Goal: Check status: Check status

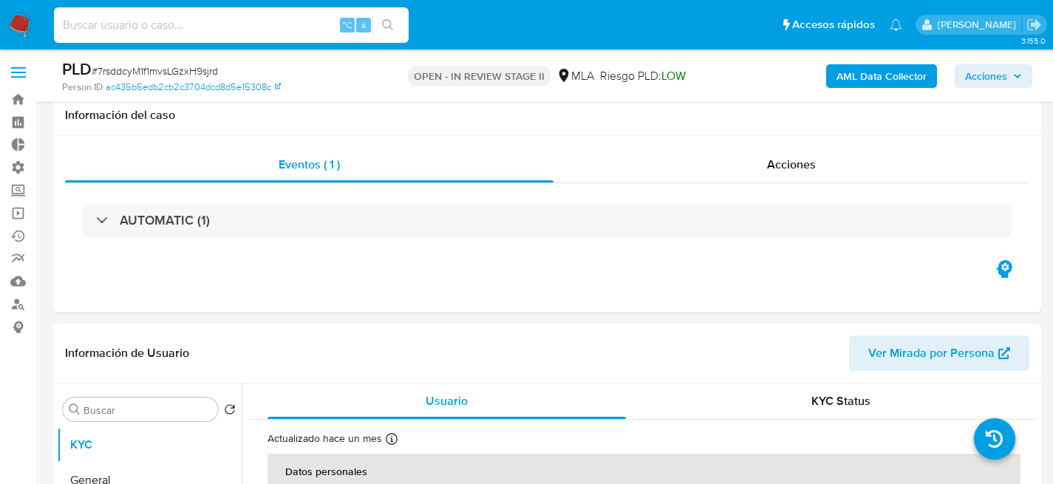
select select "10"
click at [171, 29] on input at bounding box center [231, 25] width 355 height 19
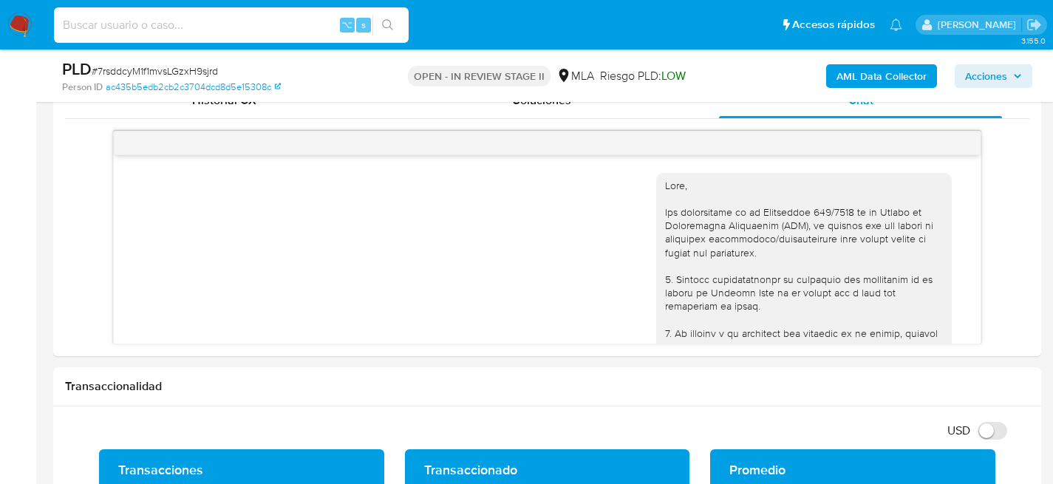
scroll to position [3661, 0]
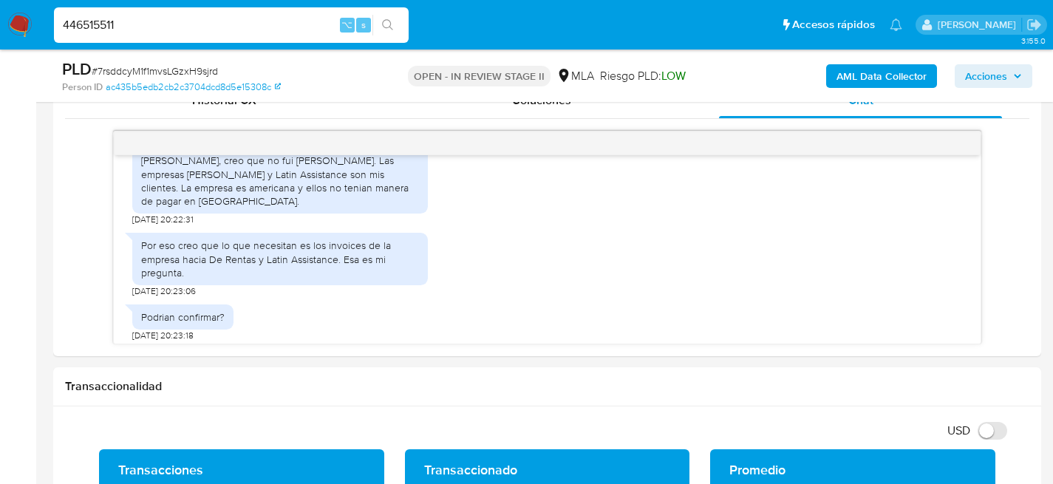
type input "446515511"
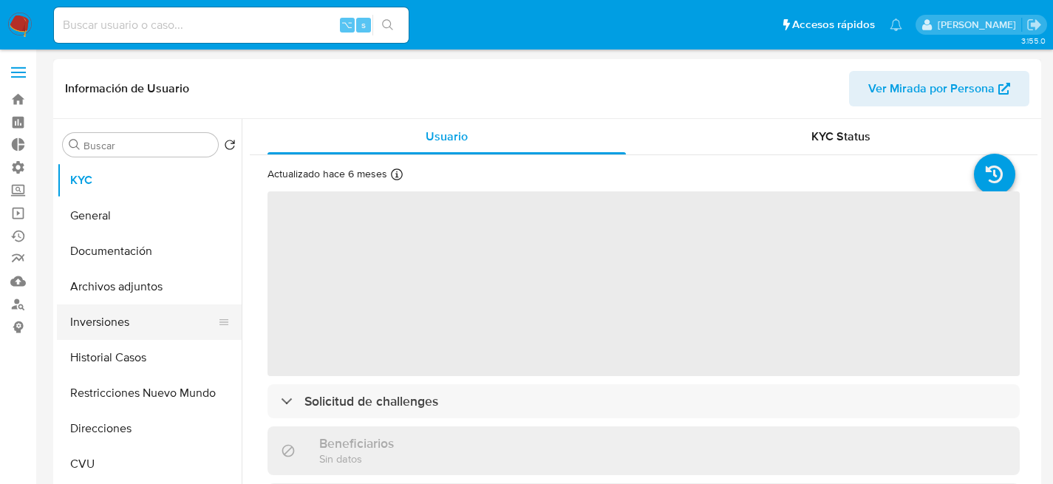
click at [120, 323] on button "Inversiones" at bounding box center [143, 321] width 173 height 35
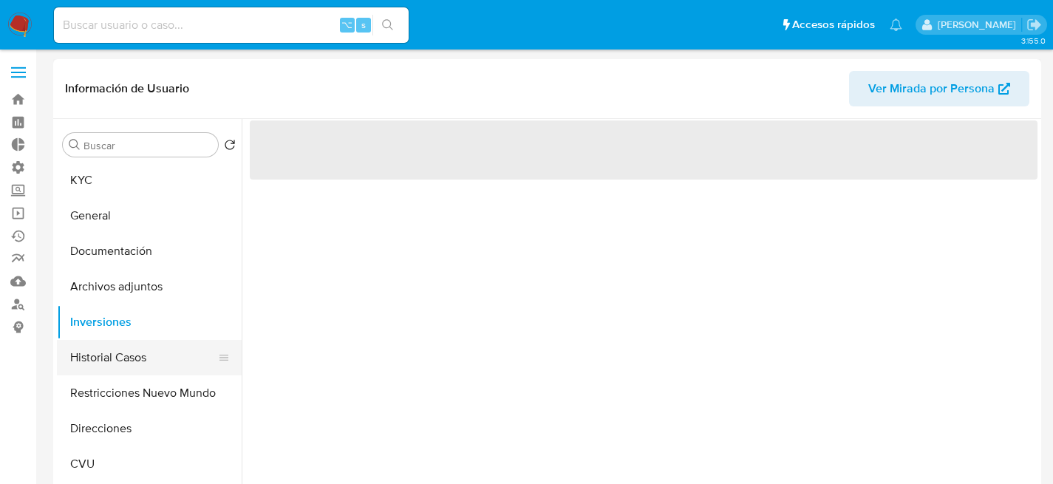
click at [109, 355] on button "Historial Casos" at bounding box center [143, 357] width 173 height 35
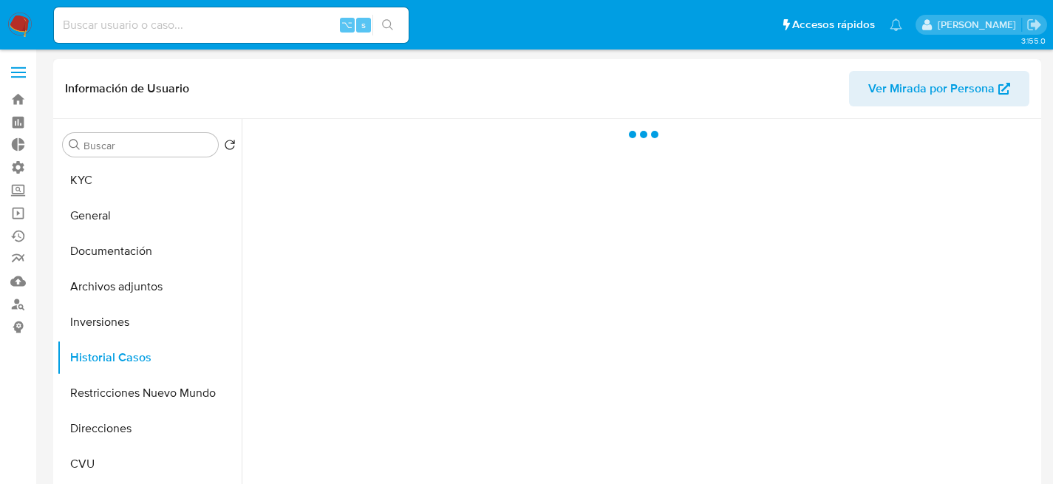
select select "10"
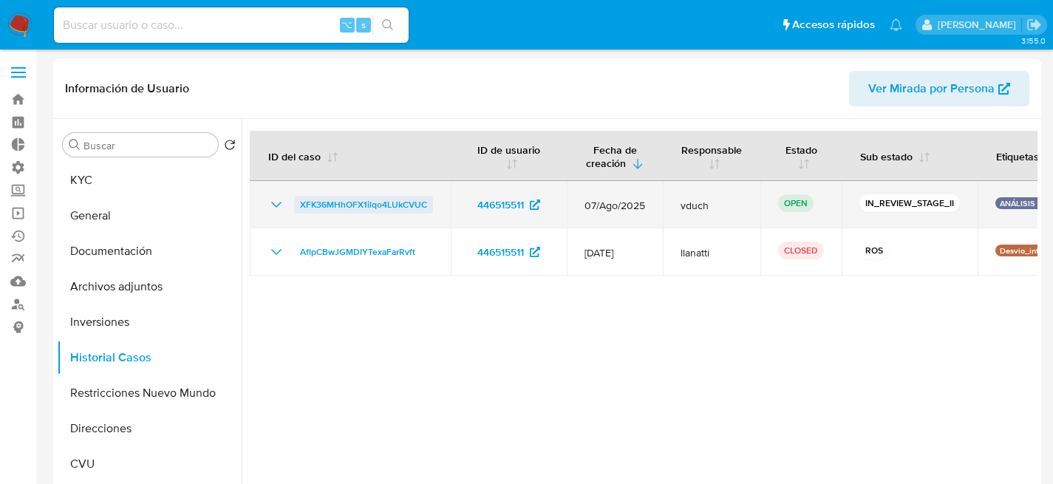
click at [386, 204] on span "XFK36MHhOFX1ilqo4LUkCVUC" at bounding box center [363, 205] width 127 height 18
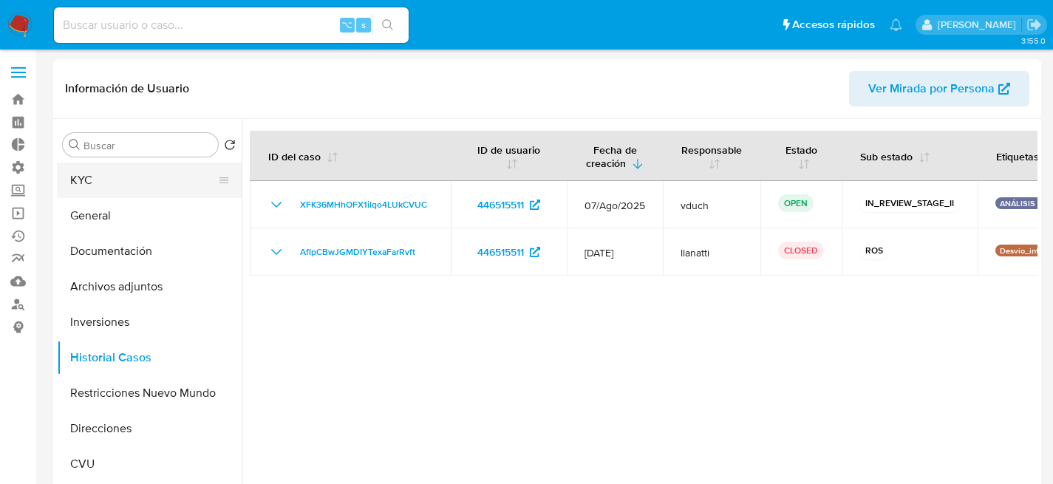
click at [134, 175] on button "KYC" at bounding box center [143, 180] width 173 height 35
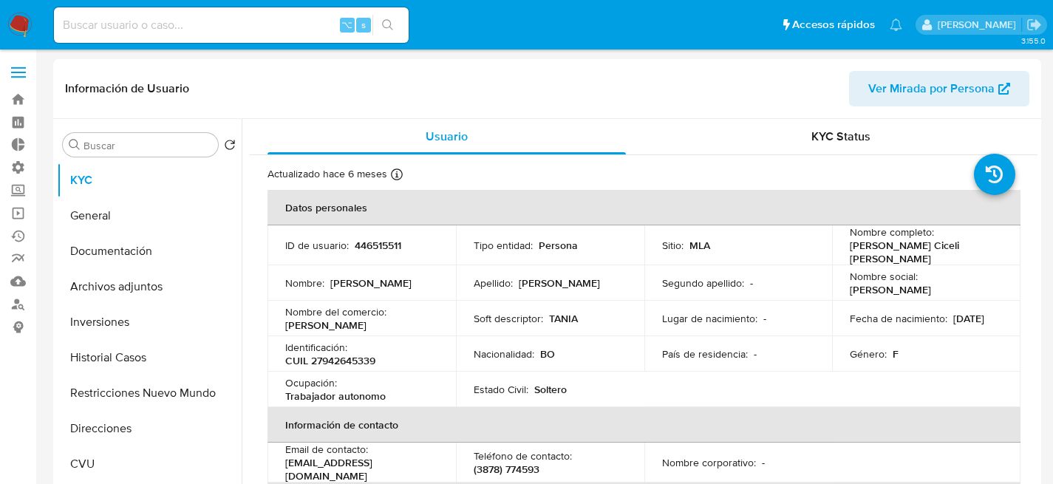
click at [200, 22] on input at bounding box center [231, 25] width 355 height 19
paste input "YMk3gmhOJpHYdktPE3dqYfWL"
type input "YMk3gmhOJpHYdktPE3dqYfWL"
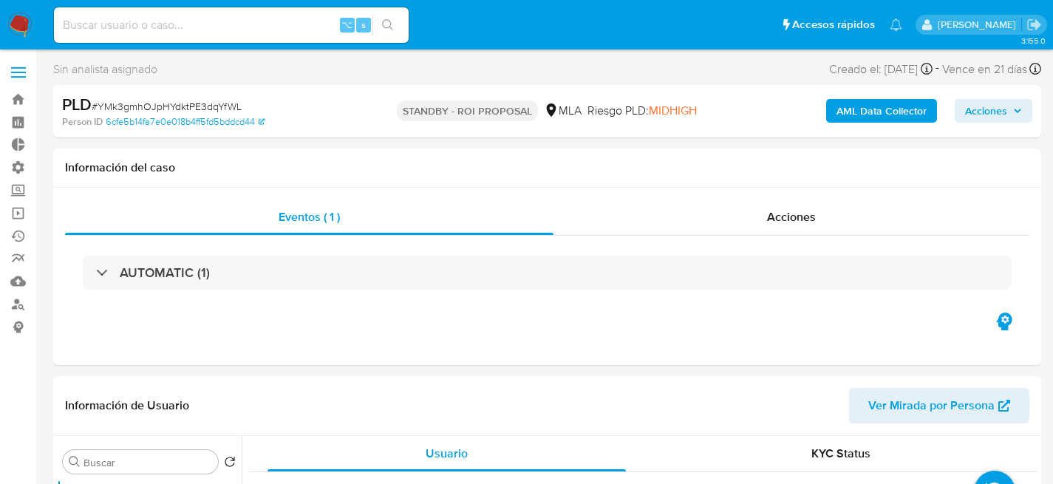
select select "10"
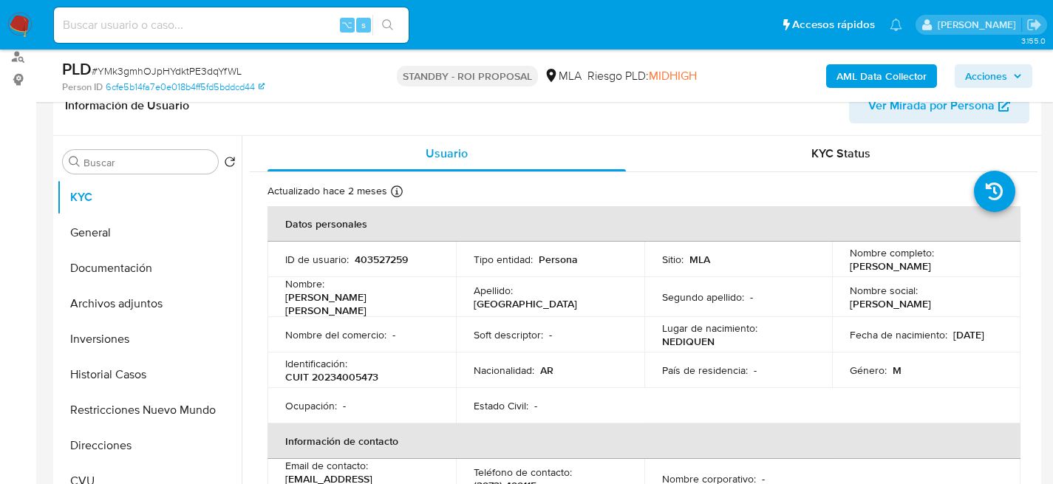
scroll to position [249, 0]
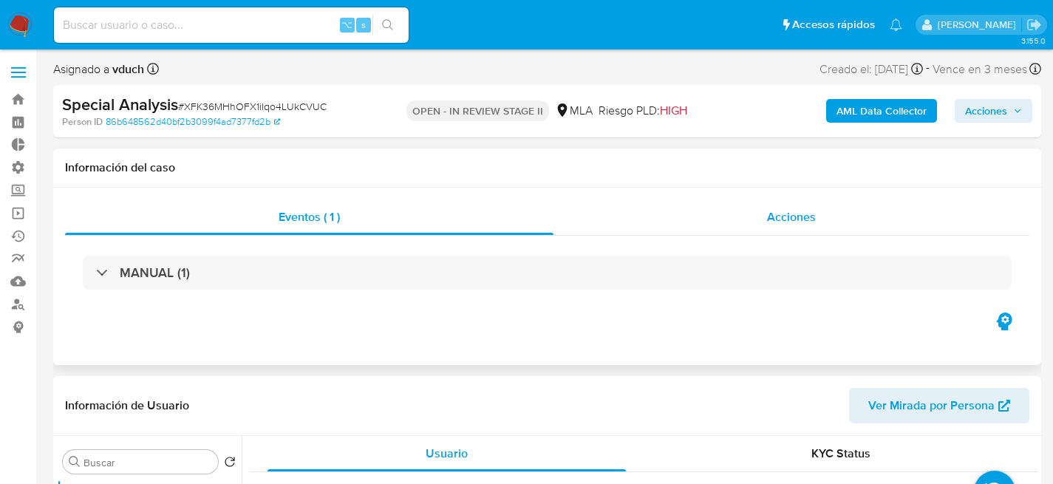
click at [750, 222] on div "Acciones" at bounding box center [791, 216] width 476 height 35
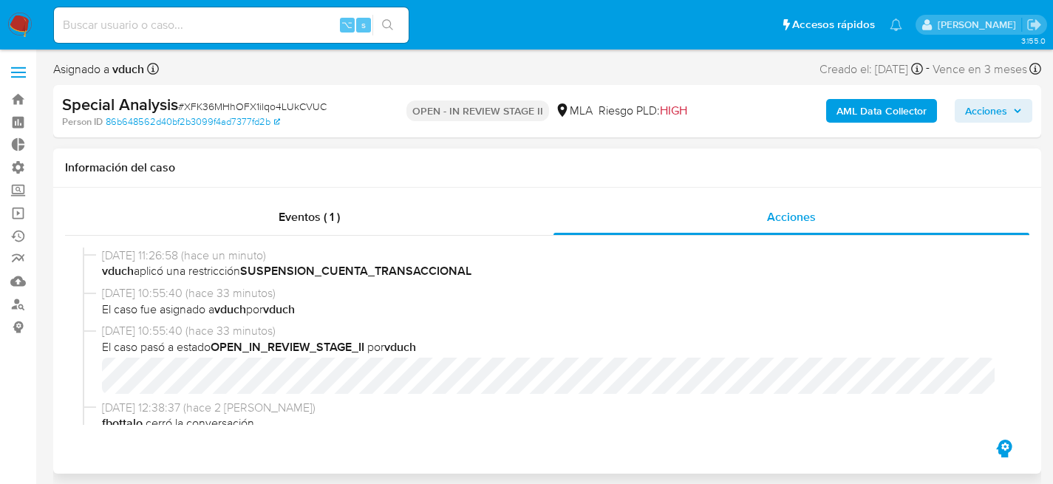
select select "10"
